Goal: Transaction & Acquisition: Obtain resource

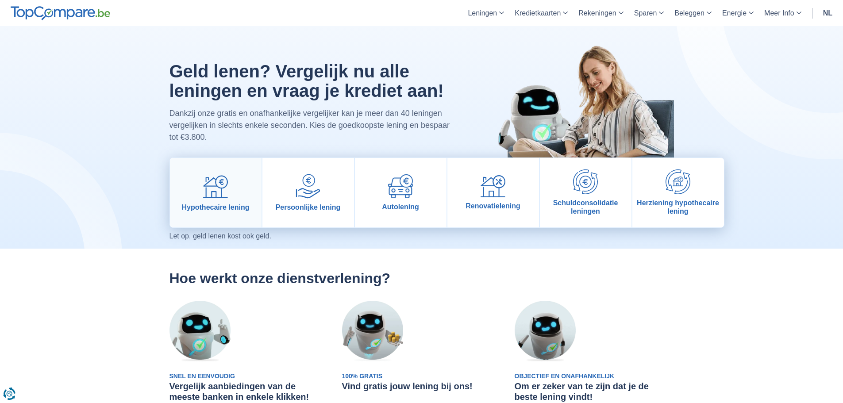
click at [231, 195] on link "Hypothecaire lening" at bounding box center [216, 192] width 92 height 69
click at [320, 196] on img at bounding box center [308, 186] width 25 height 25
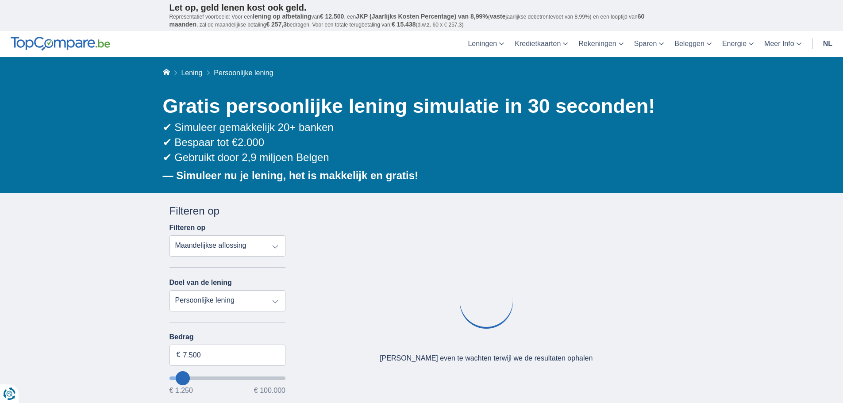
click at [204, 246] on select "Totale aflossing JKP Maandelijkse aflossing" at bounding box center [228, 245] width 116 height 21
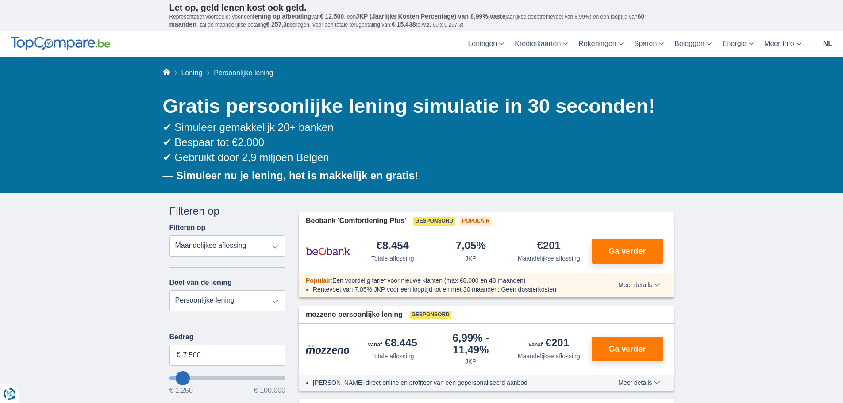
drag, startPoint x: 195, startPoint y: 356, endPoint x: 138, endPoint y: 348, distance: 57.7
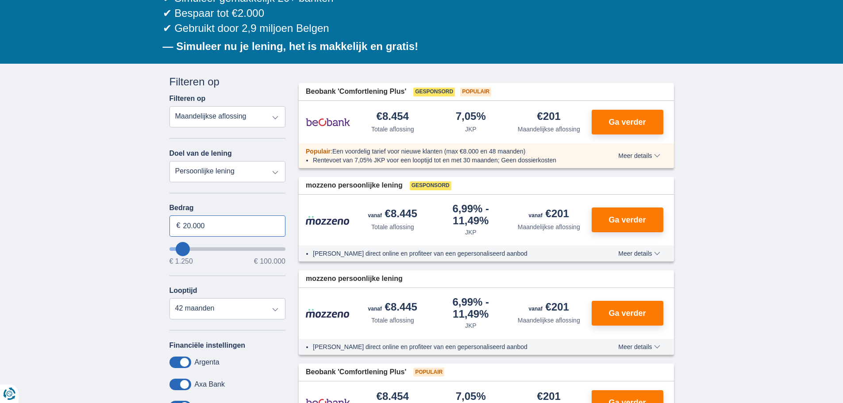
scroll to position [133, 0]
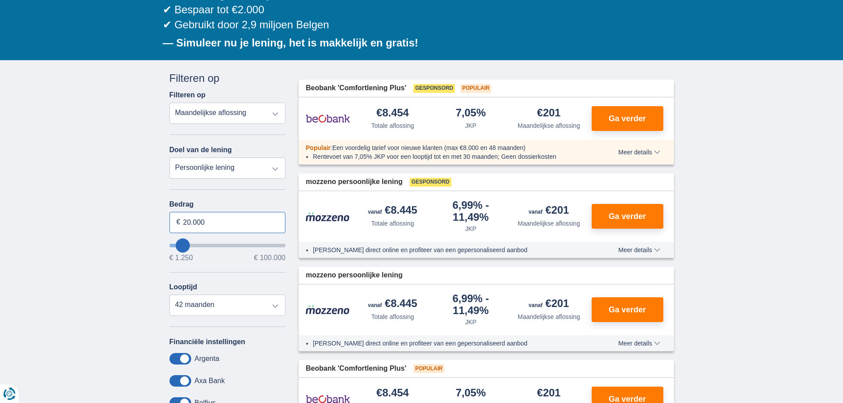
type input "20.000"
type input "20250"
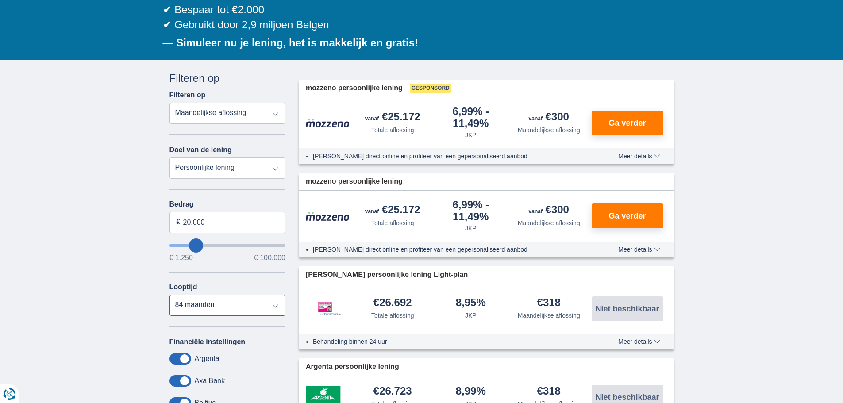
click at [170, 295] on select "12 maanden 18 maanden 24 maanden 30 maanden 36 maanden 42 maanden 48 maanden 60…" at bounding box center [228, 305] width 116 height 21
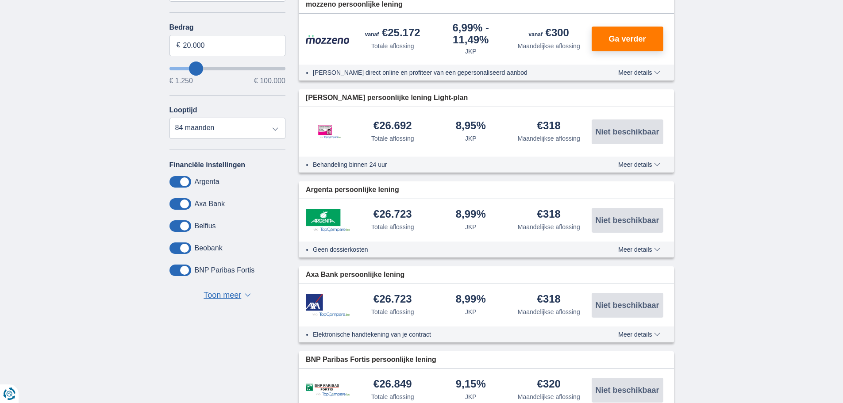
click at [231, 292] on span "Toon meer" at bounding box center [223, 296] width 38 height 12
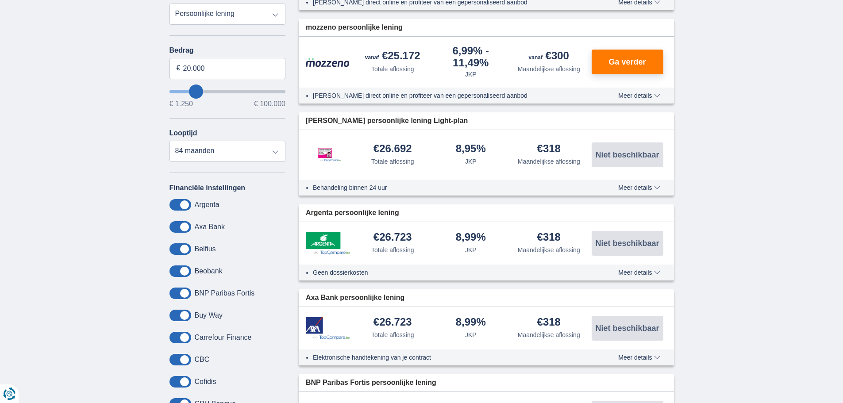
scroll to position [221, 0]
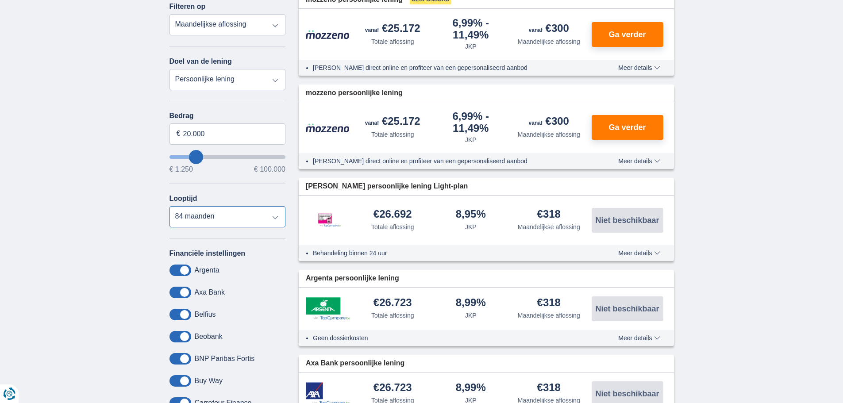
click at [215, 214] on select "12 maanden 18 maanden 24 maanden 30 maanden 36 maanden 42 maanden 48 maanden 60…" at bounding box center [228, 216] width 116 height 21
click at [170, 206] on select "12 maanden 18 maanden 24 maanden 30 maanden 36 maanden 42 maanden 48 maanden 60…" at bounding box center [228, 216] width 116 height 21
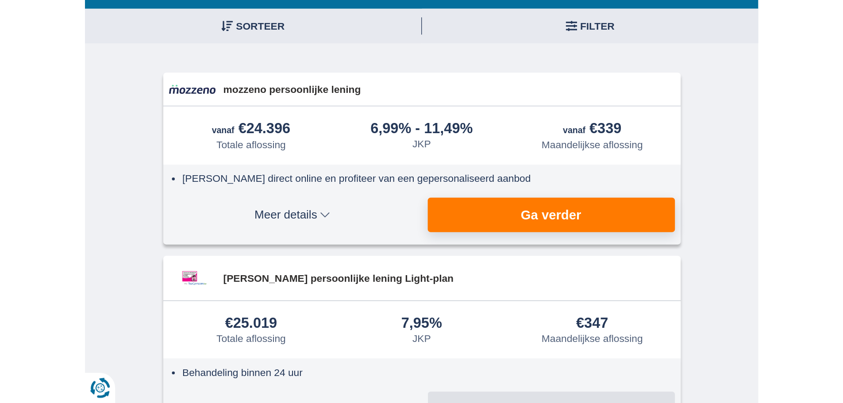
scroll to position [133, 0]
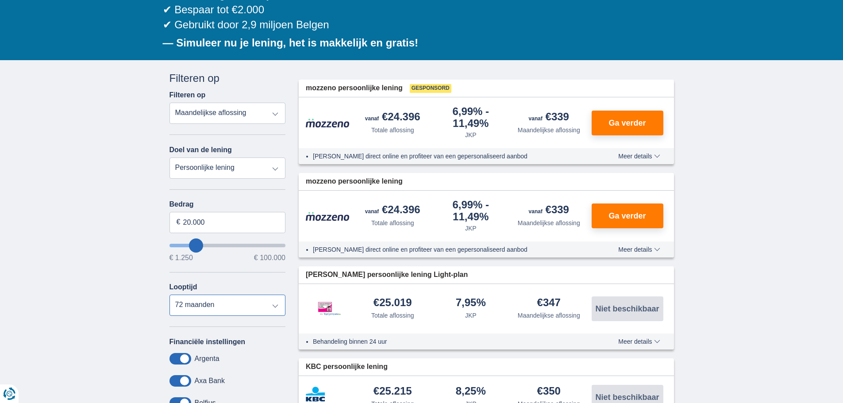
click at [206, 301] on select "12 maanden 18 maanden 24 maanden 30 maanden 36 maanden 42 maanden 48 maanden 60…" at bounding box center [228, 305] width 116 height 21
click at [170, 295] on select "12 maanden 18 maanden 24 maanden 30 maanden 36 maanden 42 maanden 48 maanden 60…" at bounding box center [228, 305] width 116 height 21
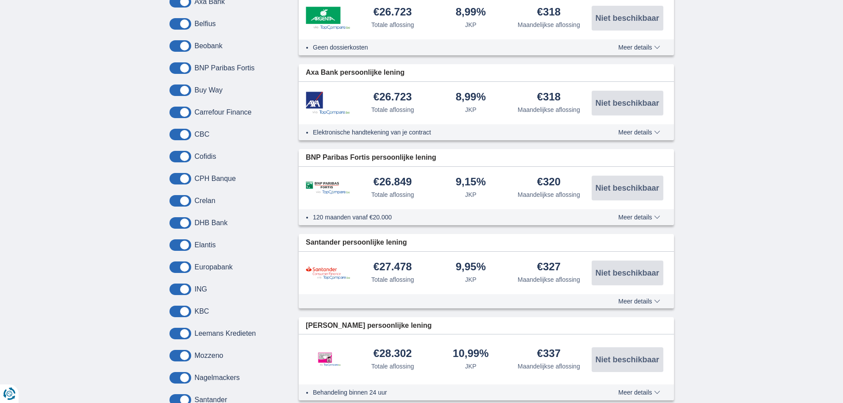
scroll to position [531, 0]
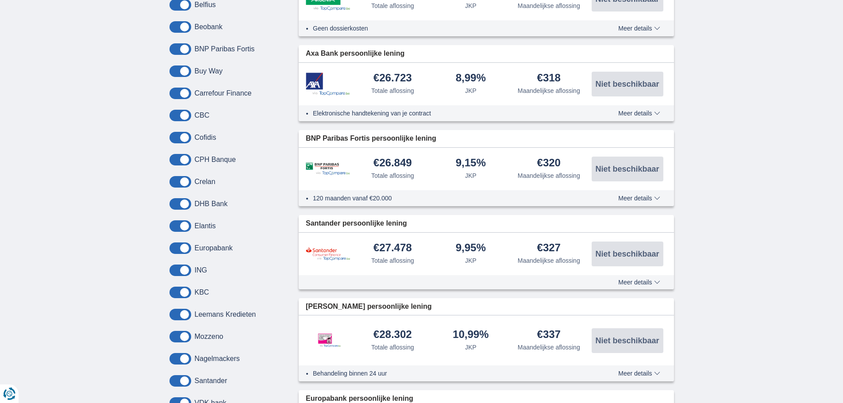
click at [726, 208] on div "× widget.non-eligible-application.title widget.non-eligible-application.text no…" at bounding box center [421, 169] width 843 height 1014
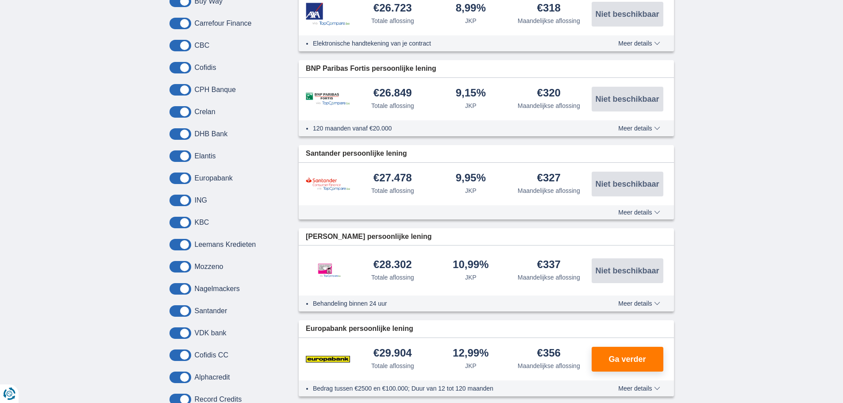
scroll to position [620, 0]
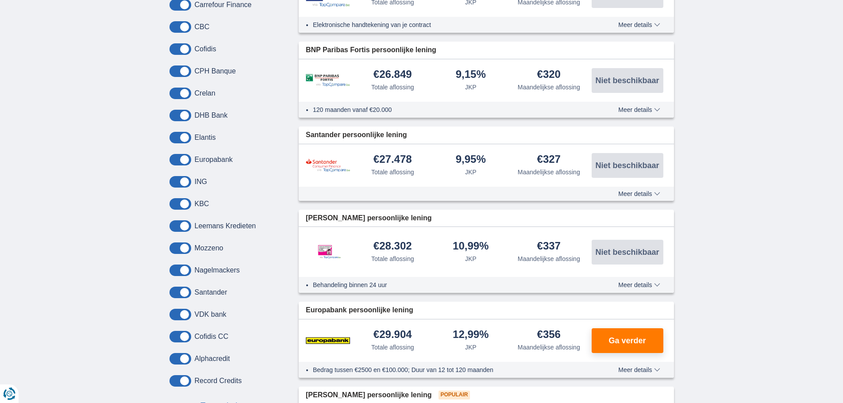
click at [634, 285] on span "Meer details" at bounding box center [639, 285] width 42 height 6
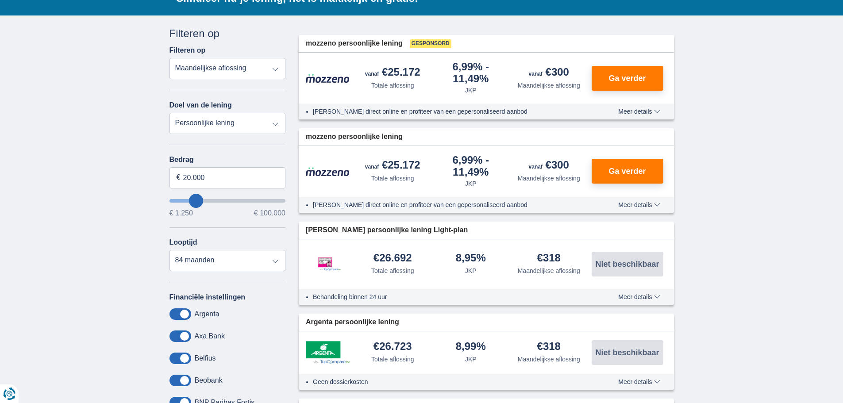
scroll to position [177, 0]
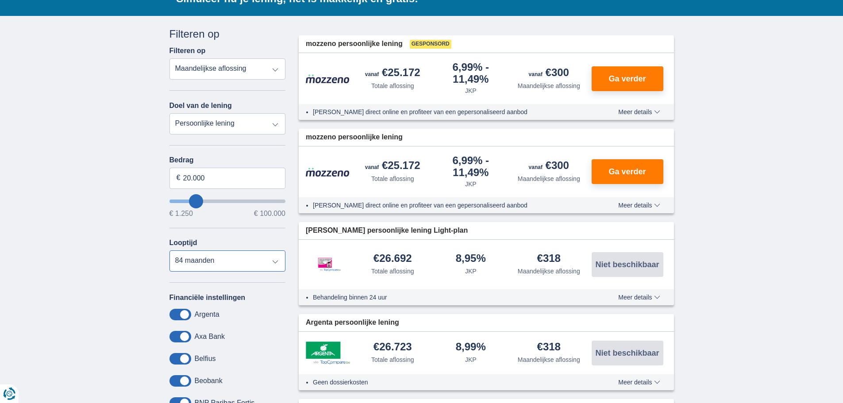
click at [217, 262] on select "12 maanden 18 maanden 24 maanden 30 maanden 36 maanden 42 maanden 48 maanden 60…" at bounding box center [228, 261] width 116 height 21
click at [170, 251] on select "12 maanden 18 maanden 24 maanden 30 maanden 36 maanden 42 maanden 48 maanden 60…" at bounding box center [228, 261] width 116 height 21
click at [220, 257] on select "12 maanden 18 maanden 24 maanden 30 maanden 36 maanden 42 maanden 48 maanden 60…" at bounding box center [228, 261] width 116 height 21
select select "84"
click at [170, 251] on select "12 maanden 18 maanden 24 maanden 30 maanden 36 maanden 42 maanden 48 maanden 60…" at bounding box center [228, 261] width 116 height 21
